Goal: Task Accomplishment & Management: Manage account settings

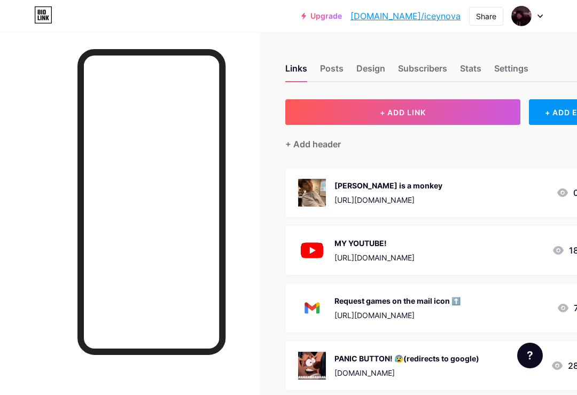
click at [472, 56] on div "Links Posts Design Subscribers Stats Settings" at bounding box center [451, 63] width 332 height 37
click at [465, 62] on div "Stats" at bounding box center [470, 71] width 21 height 19
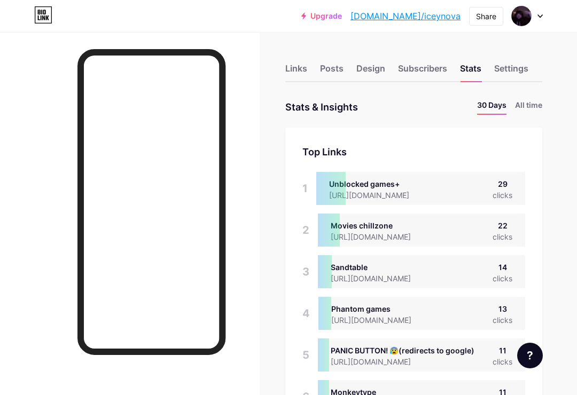
scroll to position [395, 577]
click at [515, 114] on li "All time" at bounding box center [528, 106] width 27 height 15
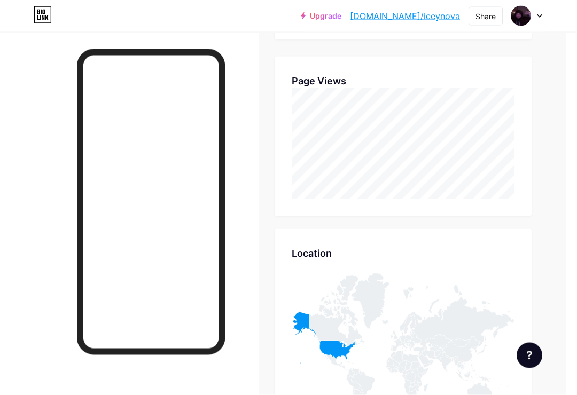
scroll to position [276, 9]
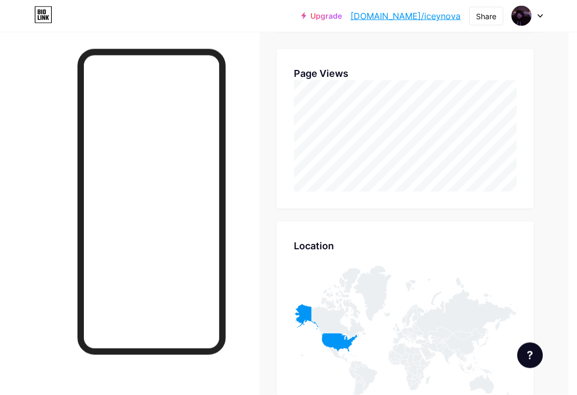
click at [348, 338] on icon at bounding box center [338, 304] width 54 height 72
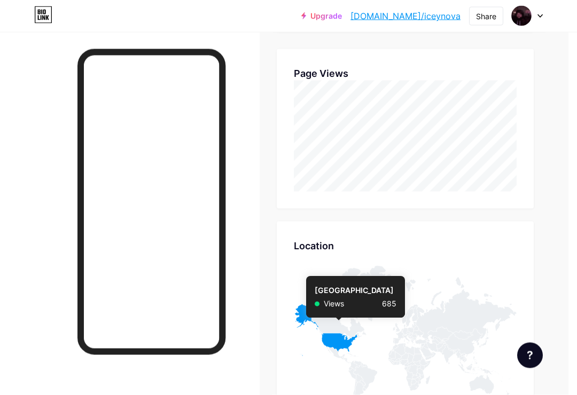
scroll to position [276, 9]
click at [338, 340] on icon at bounding box center [326, 330] width 64 height 52
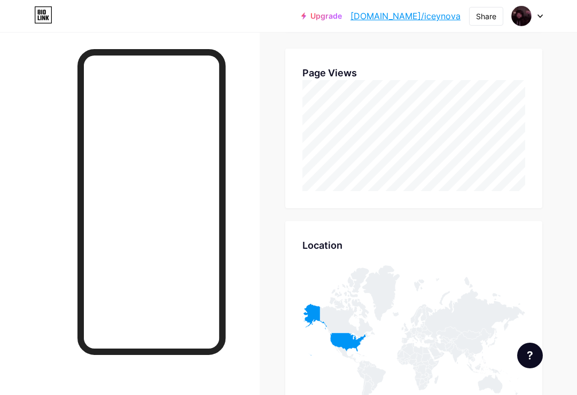
scroll to position [276, 0]
click at [549, 248] on div "Links Posts Design Subscribers Stats Settings Stats & Insights Page Stats 30 Da…" at bounding box center [293, 213] width 587 height 915
click at [548, 251] on div "Links Posts Design Subscribers Stats Settings Stats & Insights Page Stats 30 Da…" at bounding box center [293, 213] width 587 height 915
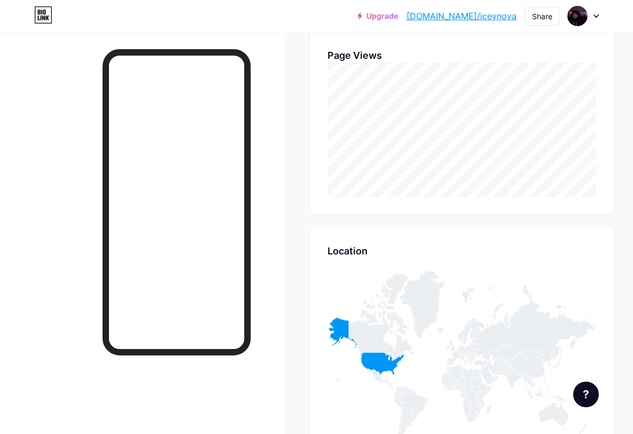
scroll to position [294, 0]
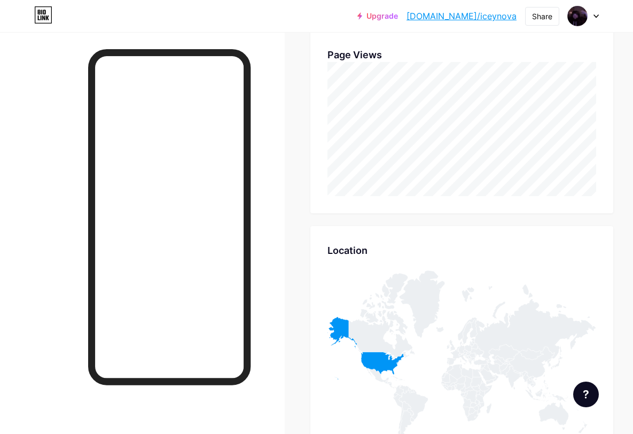
click at [364, 341] on icon at bounding box center [382, 316] width 66 height 87
click at [368, 353] on icon at bounding box center [366, 348] width 76 height 63
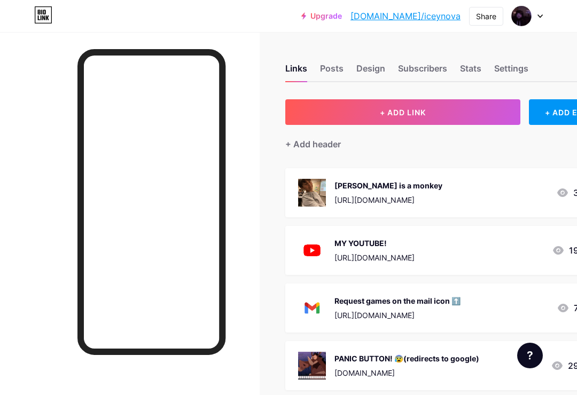
click at [423, 12] on link "[DOMAIN_NAME]/iceynova" at bounding box center [405, 16] width 110 height 13
